Goal: Task Accomplishment & Management: Use online tool/utility

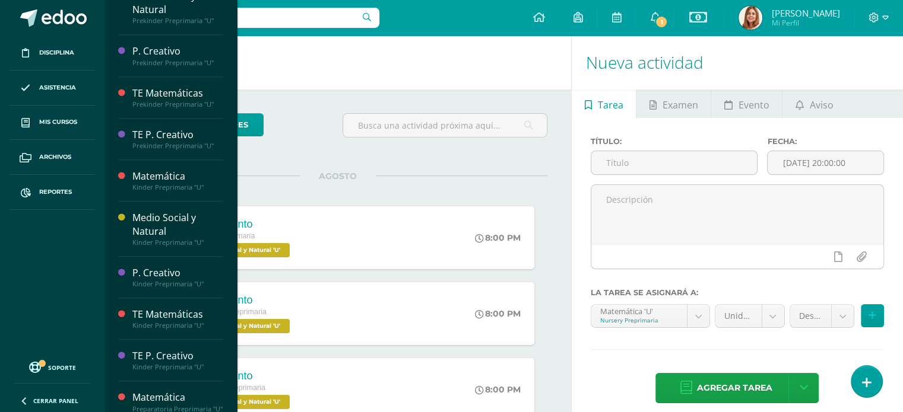
scroll to position [651, 0]
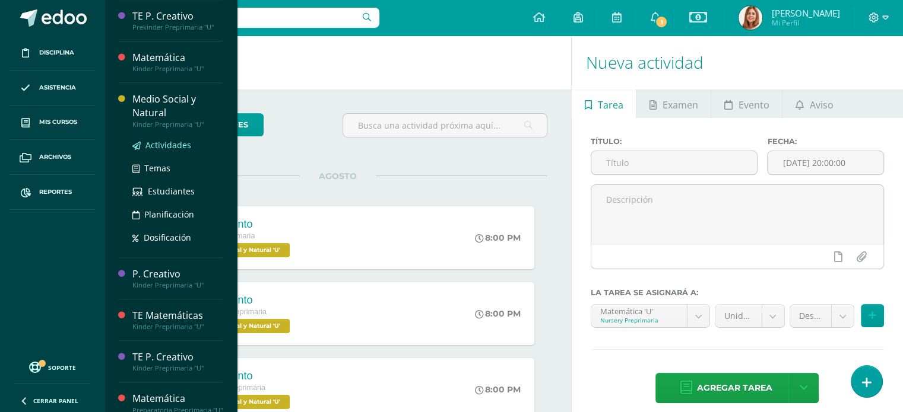
click at [161, 144] on span "Actividades" at bounding box center [168, 144] width 46 height 11
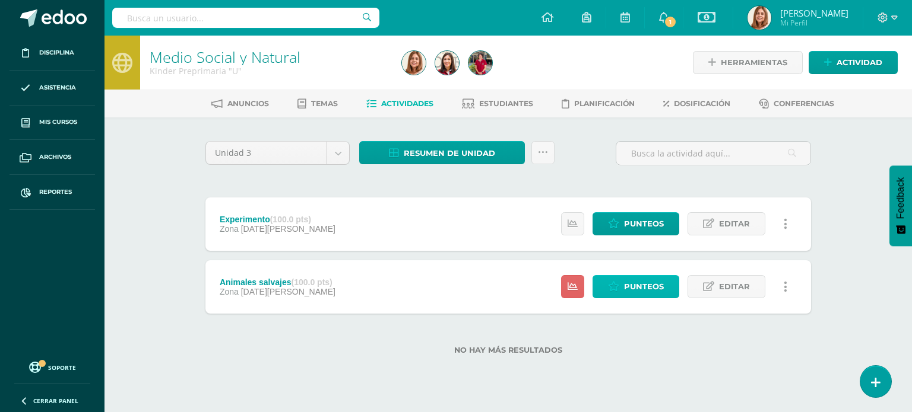
click at [636, 294] on span "Punteos" at bounding box center [644, 287] width 40 height 22
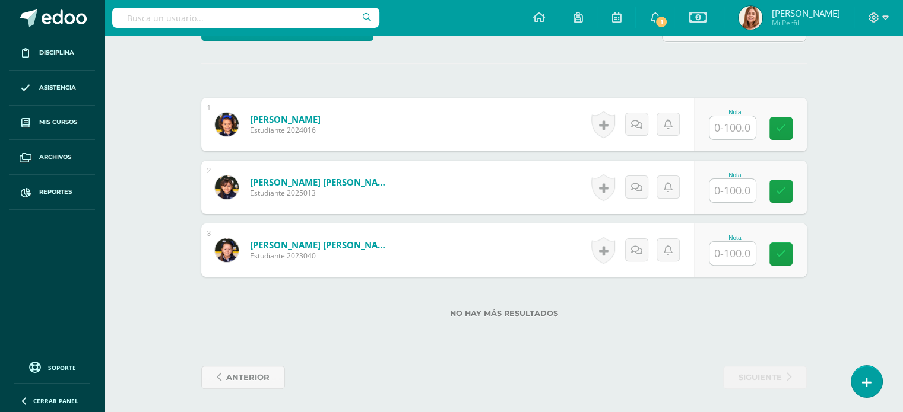
click at [720, 128] on input "text" at bounding box center [732, 127] width 46 height 23
type input "100"
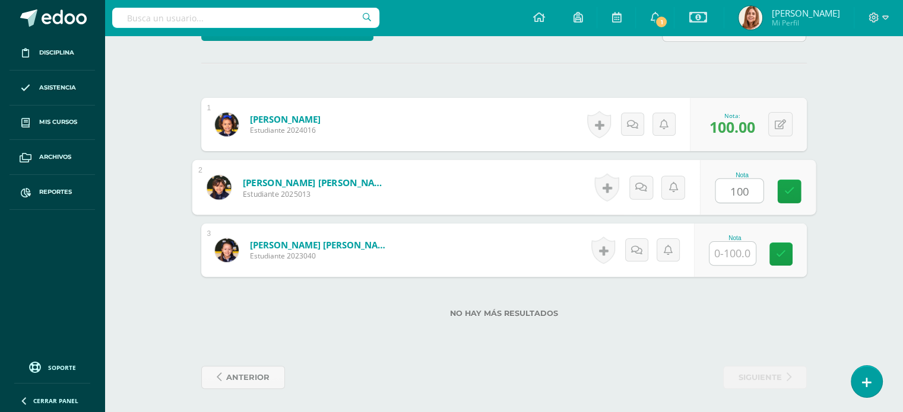
type input "100"
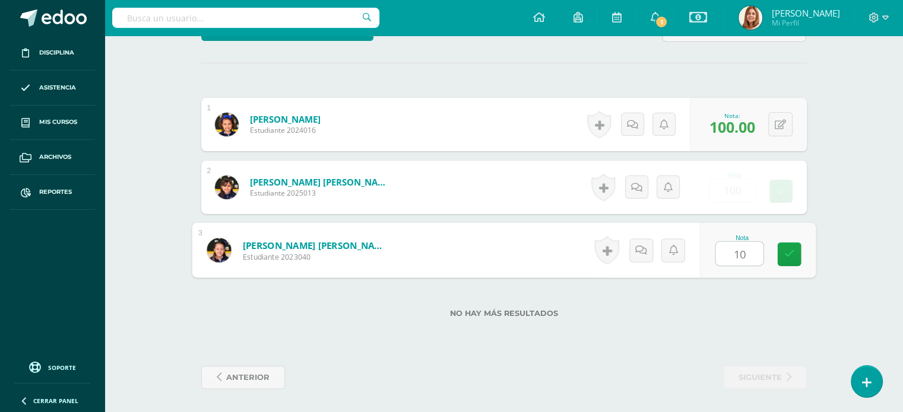
type input "100"
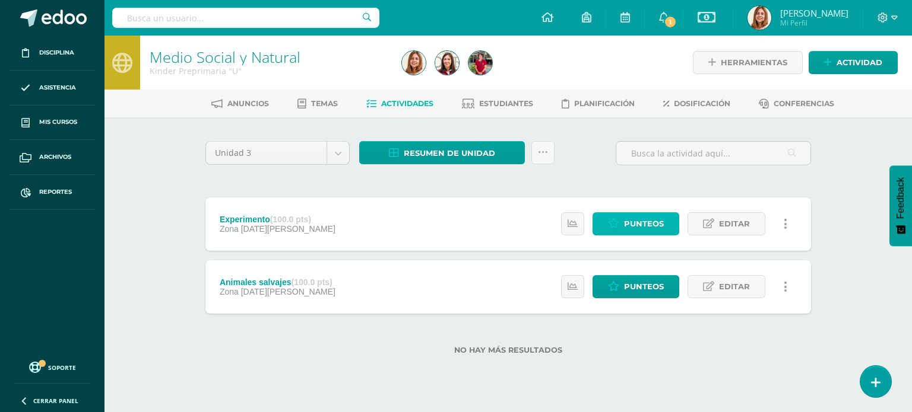
click at [625, 225] on span "Punteos" at bounding box center [644, 224] width 40 height 22
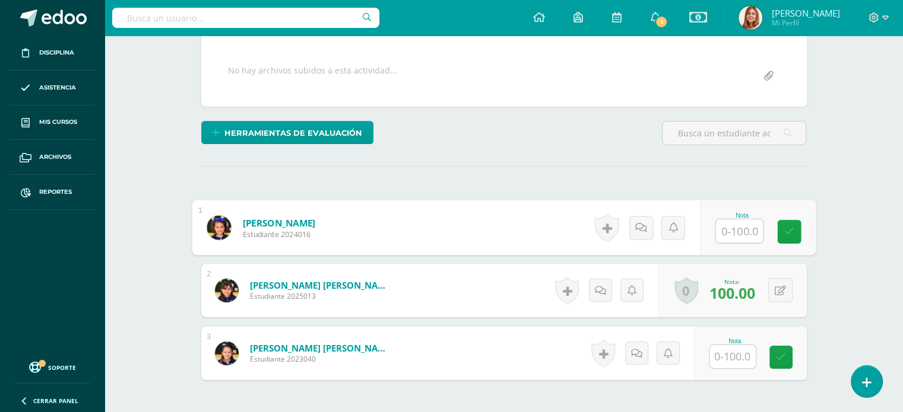
click at [732, 223] on input "text" at bounding box center [738, 232] width 47 height 24
type input "100"
